Goal: Information Seeking & Learning: Learn about a topic

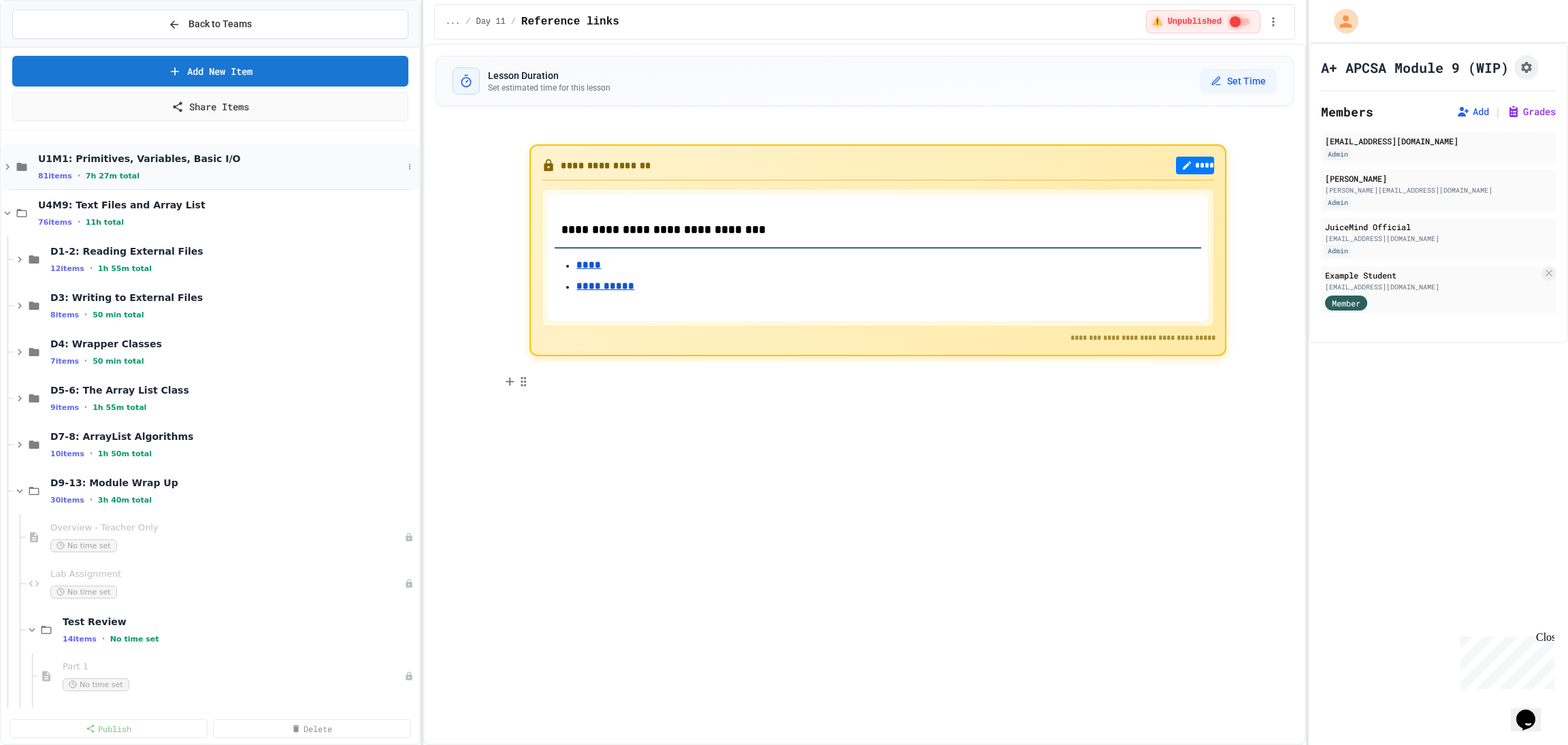
click at [286, 160] on span "U1M1: Primitives, Variables, Basic I/O" at bounding box center [221, 159] width 365 height 12
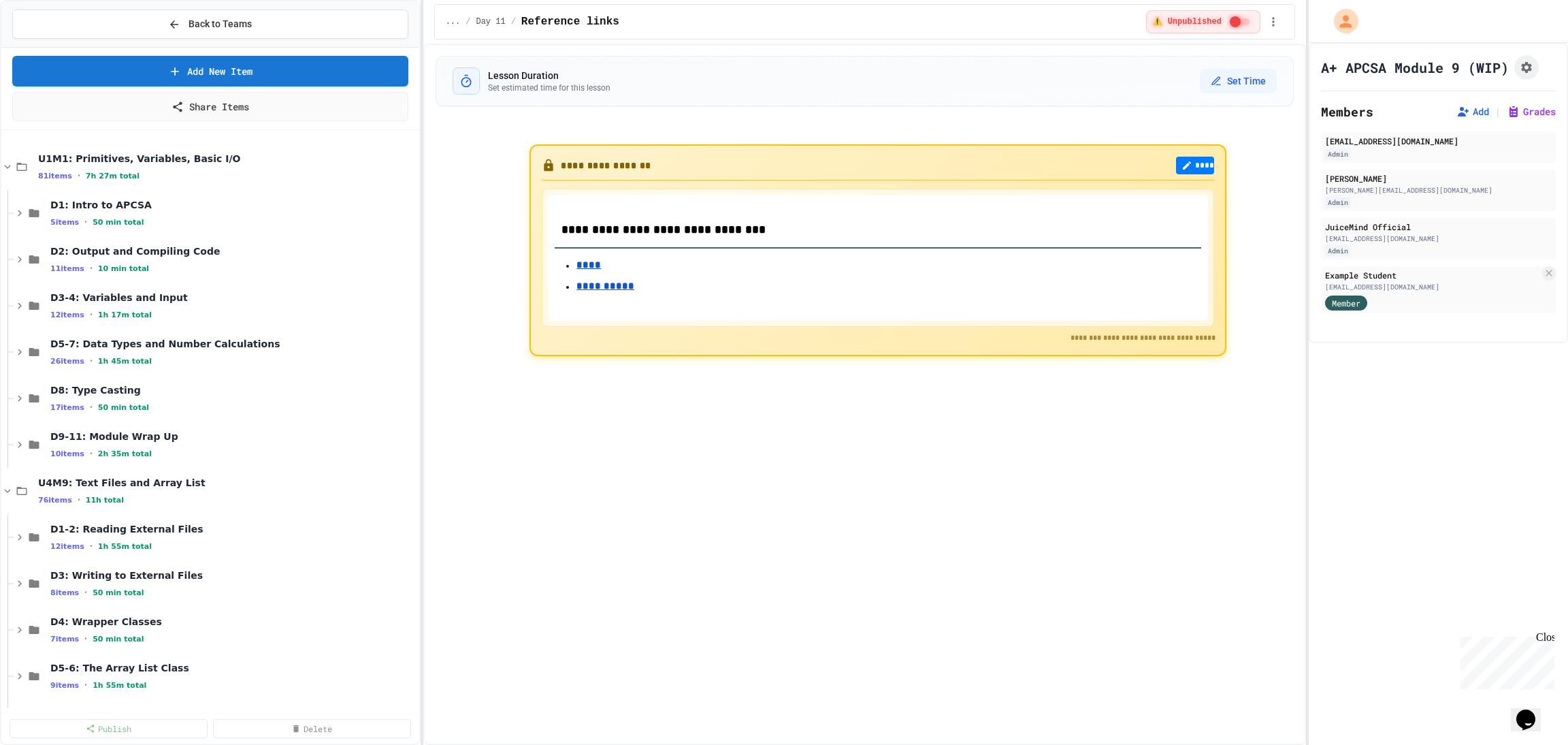
click at [286, 160] on span "U1M1: Primitives, Variables, Basic I/O" at bounding box center [227, 159] width 378 height 12
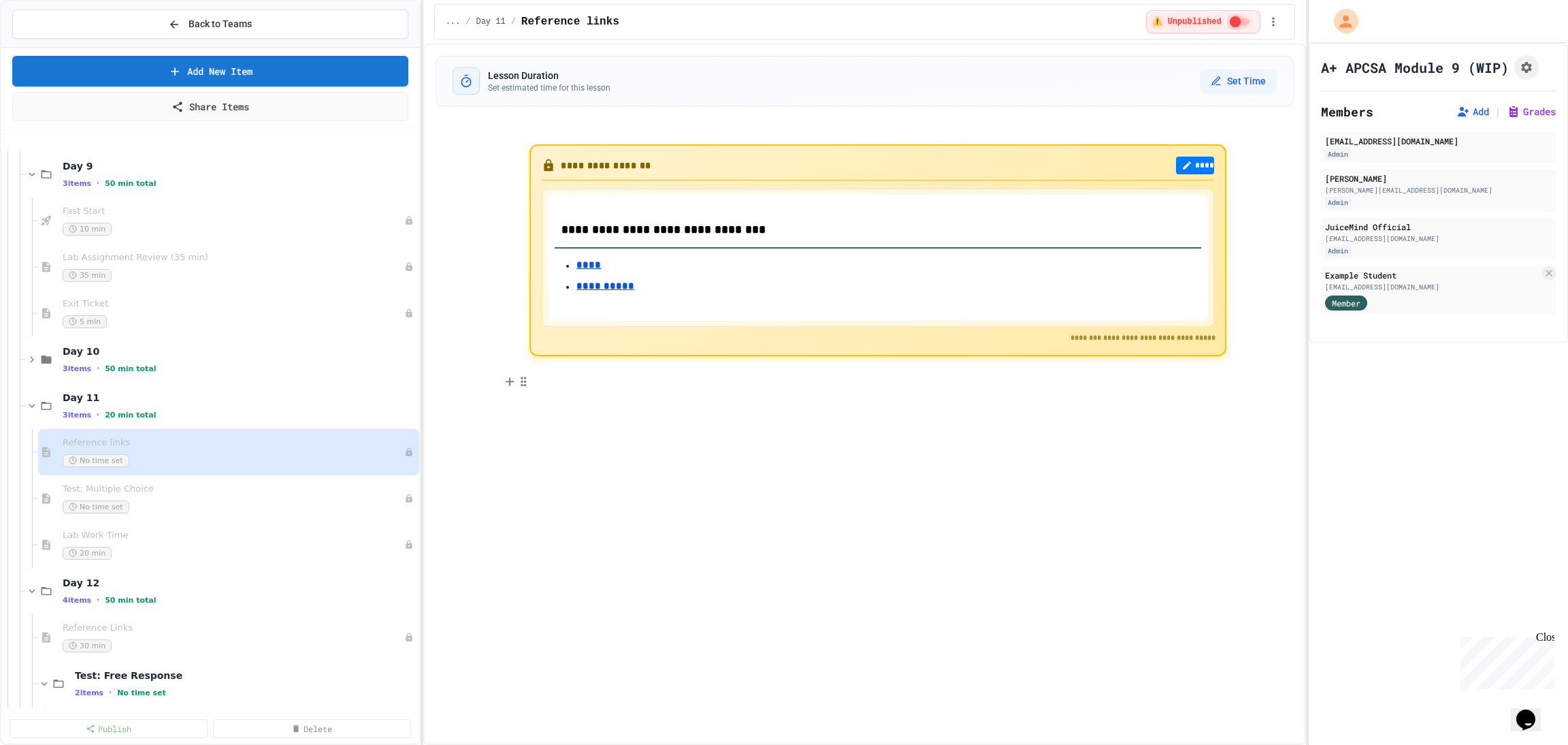
scroll to position [1123, 0]
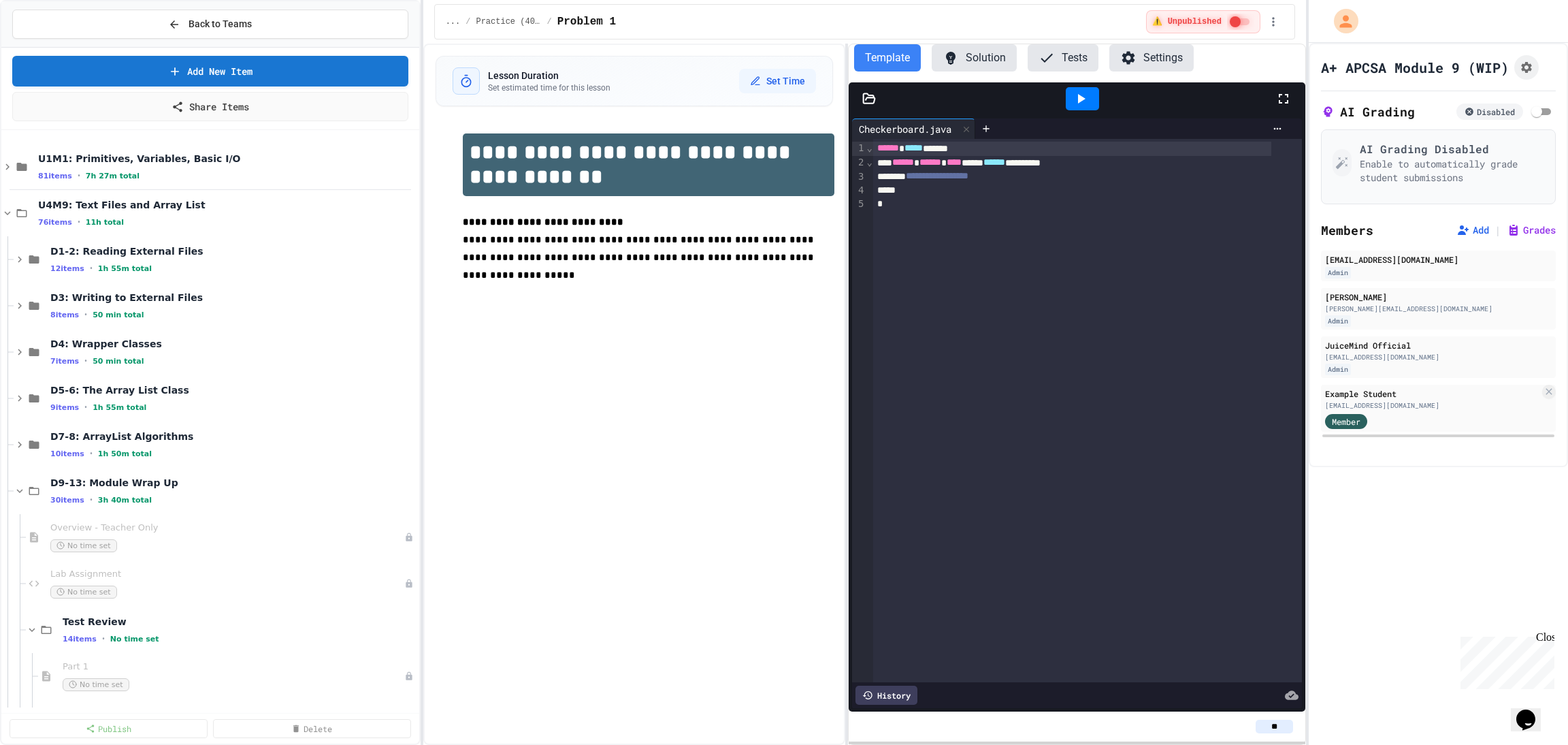
click at [973, 60] on button "Solution" at bounding box center [974, 58] width 85 height 27
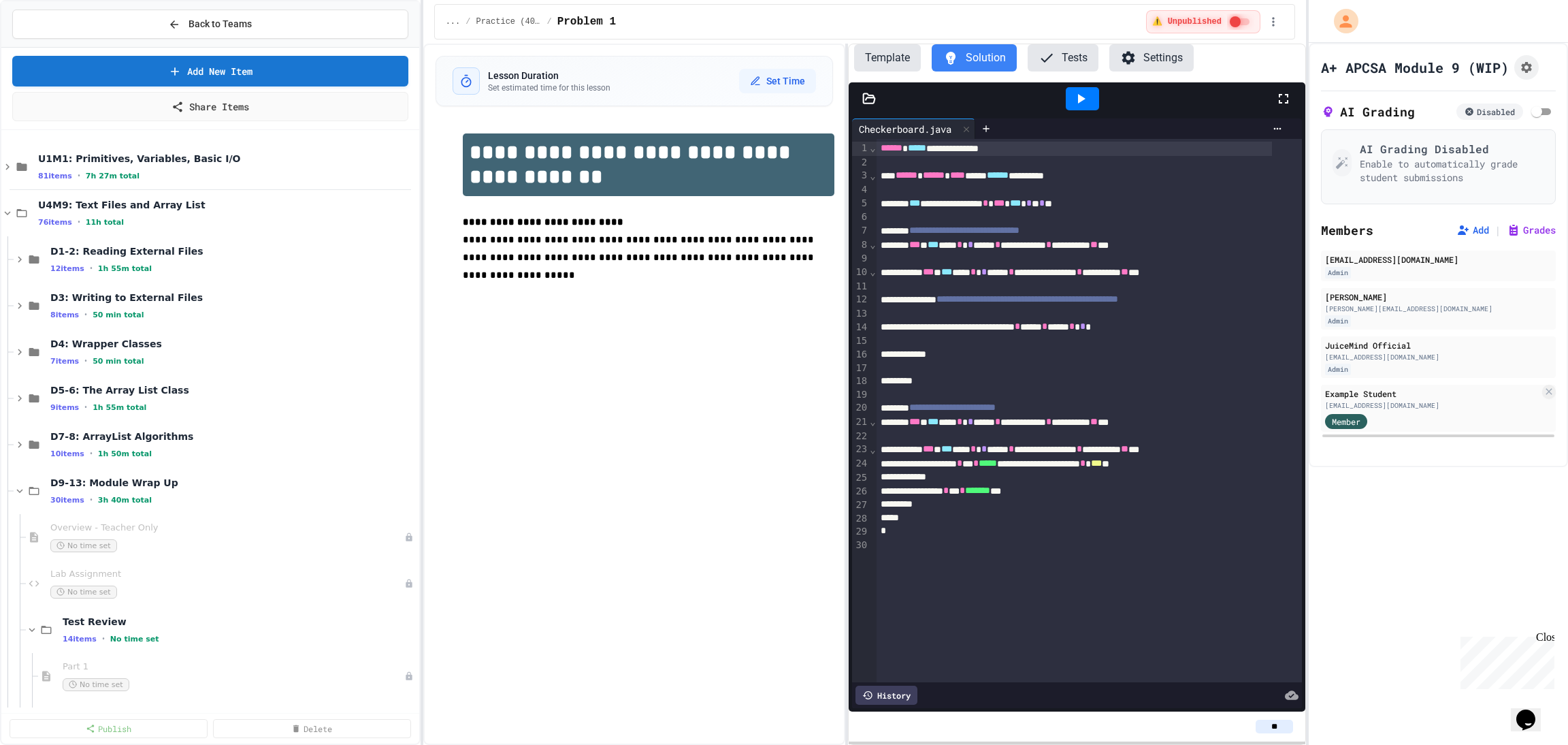
click at [899, 60] on button "Template" at bounding box center [887, 58] width 66 height 27
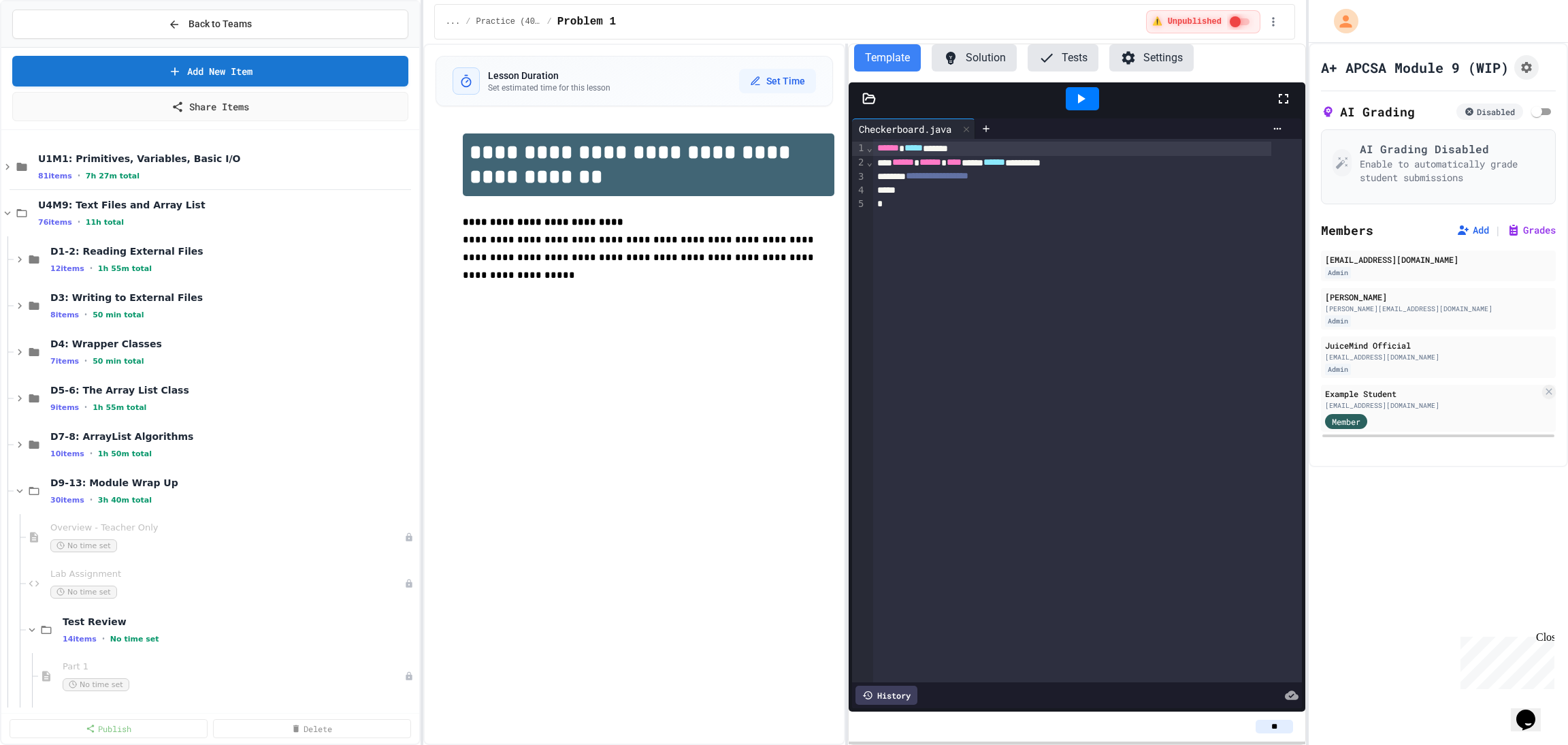
click at [965, 62] on button "Solution" at bounding box center [974, 58] width 85 height 27
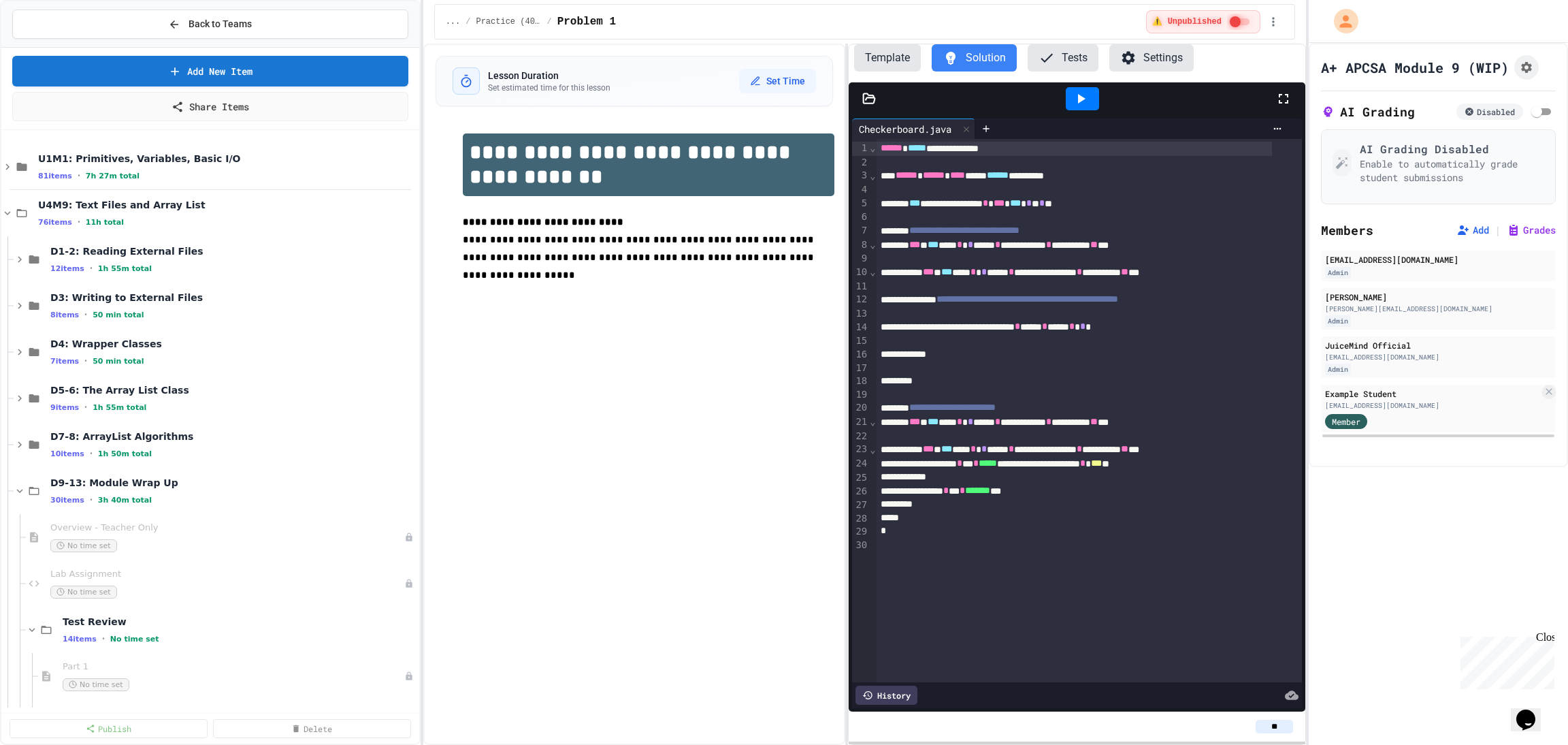
click at [889, 64] on button "Template" at bounding box center [887, 58] width 66 height 27
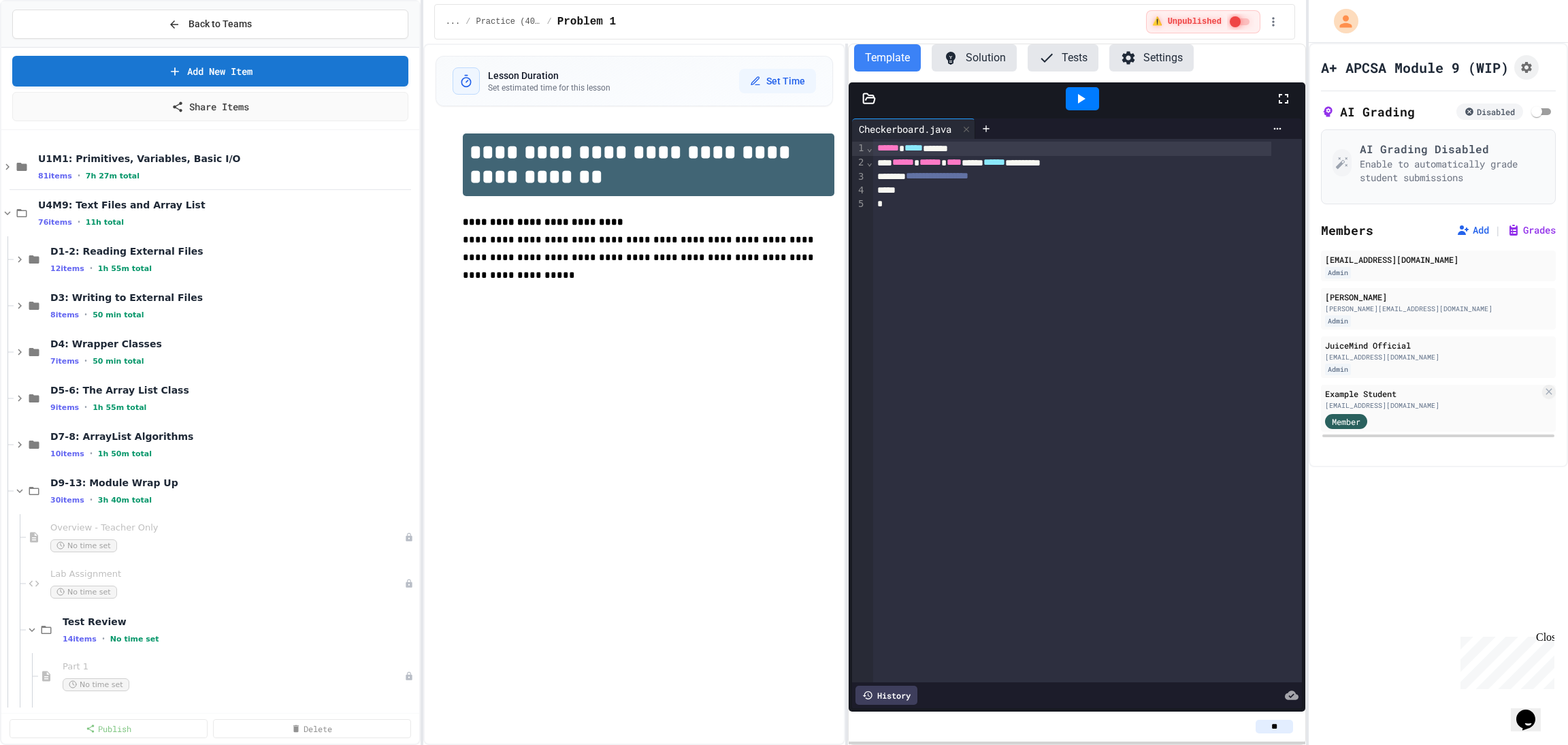
click at [973, 59] on button "Solution" at bounding box center [974, 58] width 85 height 27
